Goal: Book appointment/travel/reservation

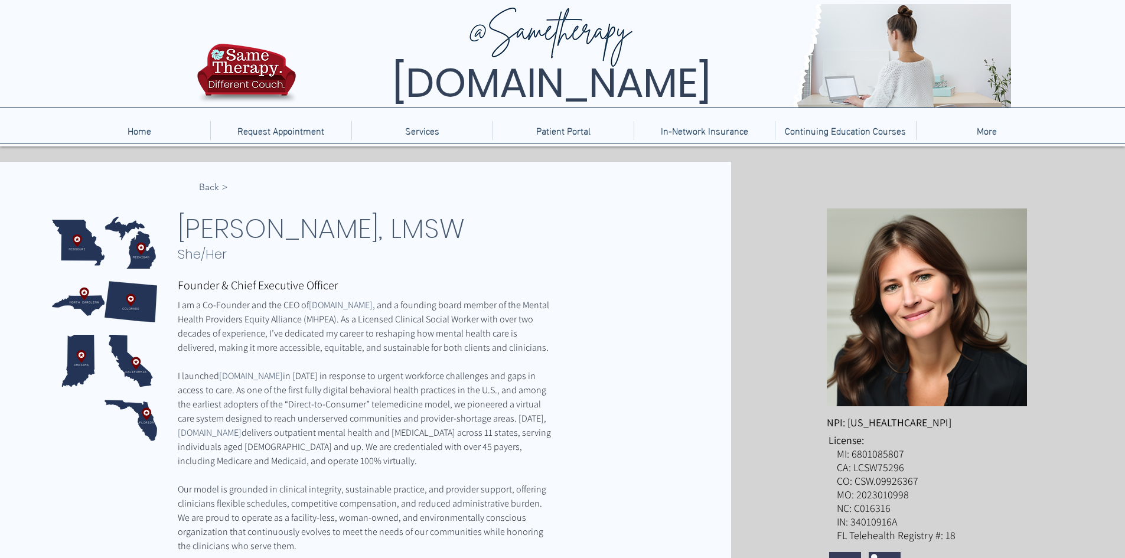
click at [336, 301] on span "[DOMAIN_NAME]" at bounding box center [341, 305] width 64 height 12
drag, startPoint x: 308, startPoint y: 301, endPoint x: 419, endPoint y: 303, distance: 111.0
click at [419, 303] on span "I am a Co-Founder and the CEO of TelebehavioralHealth.US , and a founding board…" at bounding box center [366, 326] width 376 height 57
click at [405, 306] on span ", and a founding board member of the Mental Health Providers Equity Alliance (M…" at bounding box center [364, 326] width 373 height 55
drag, startPoint x: 405, startPoint y: 306, endPoint x: 319, endPoint y: 307, distance: 85.6
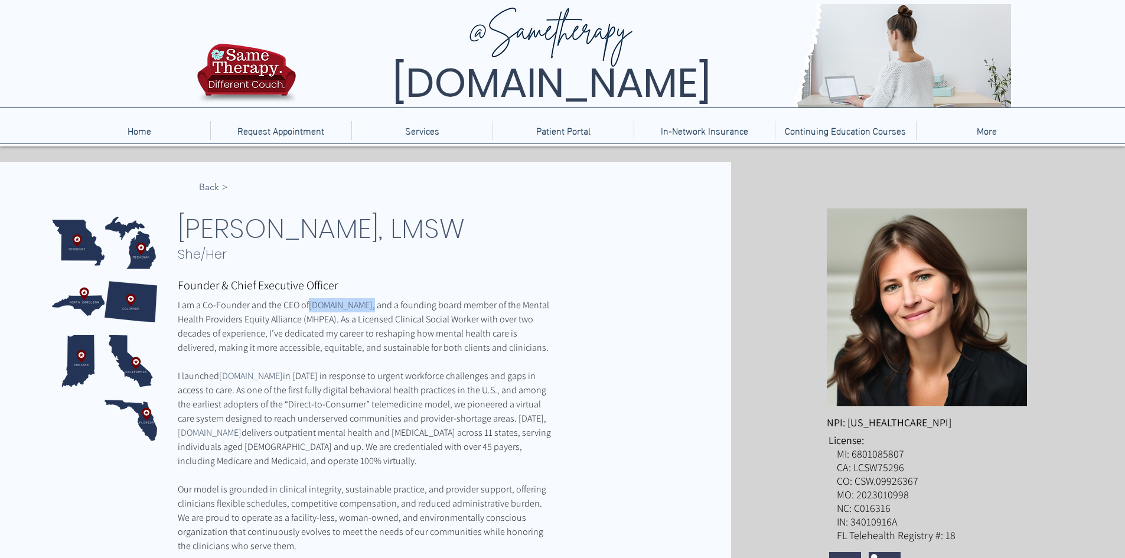
click at [319, 307] on span "I am a Co-Founder and the CEO of TelebehavioralHealth.US , and a founding board…" at bounding box center [366, 326] width 376 height 57
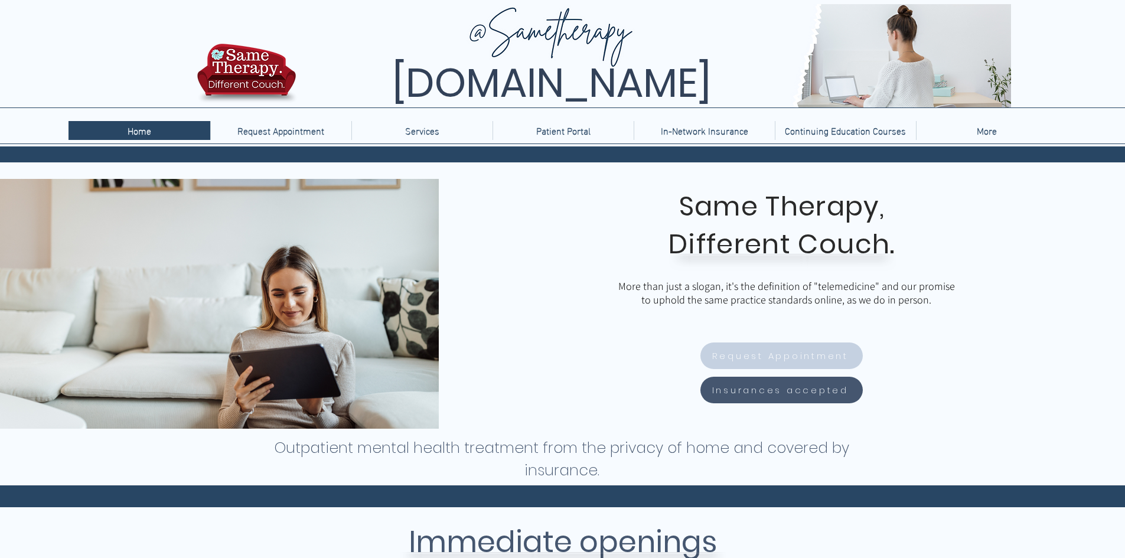
click at [823, 344] on link "Request Appointment" at bounding box center [781, 356] width 162 height 27
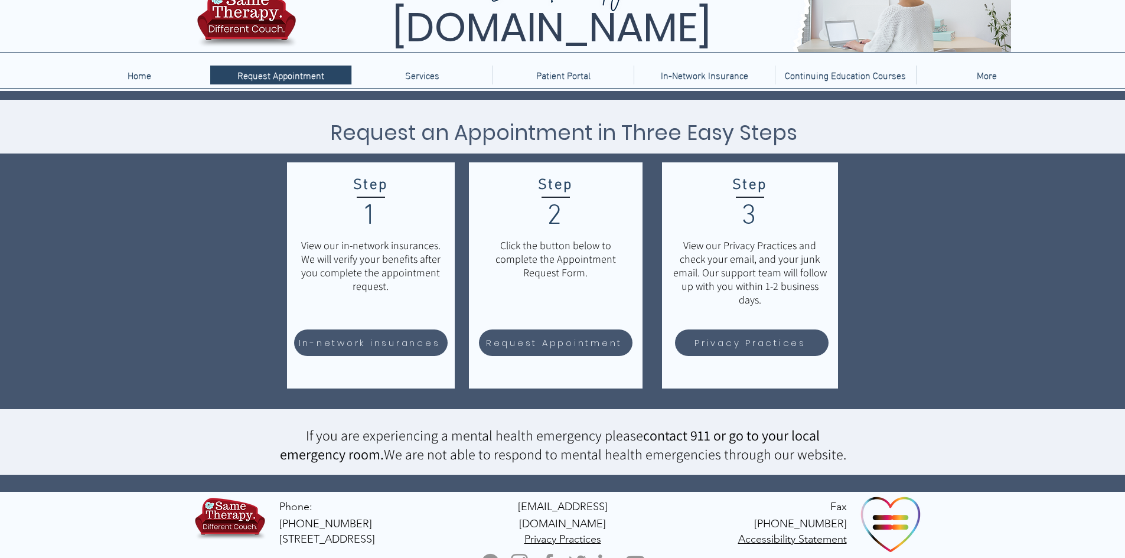
copy div "616.327.2405 PO Box 26 Belmont, MI 49306"
drag, startPoint x: 440, startPoint y: 526, endPoint x: 316, endPoint y: 511, distance: 125.0
click at [316, 511] on div "Phone: 616.327.2405 PO Box 26 Belmont, MI 49306 info@tbhus.com Privacy Practice…" at bounding box center [562, 533] width 1125 height 82
